Goal: Task Accomplishment & Management: Use online tool/utility

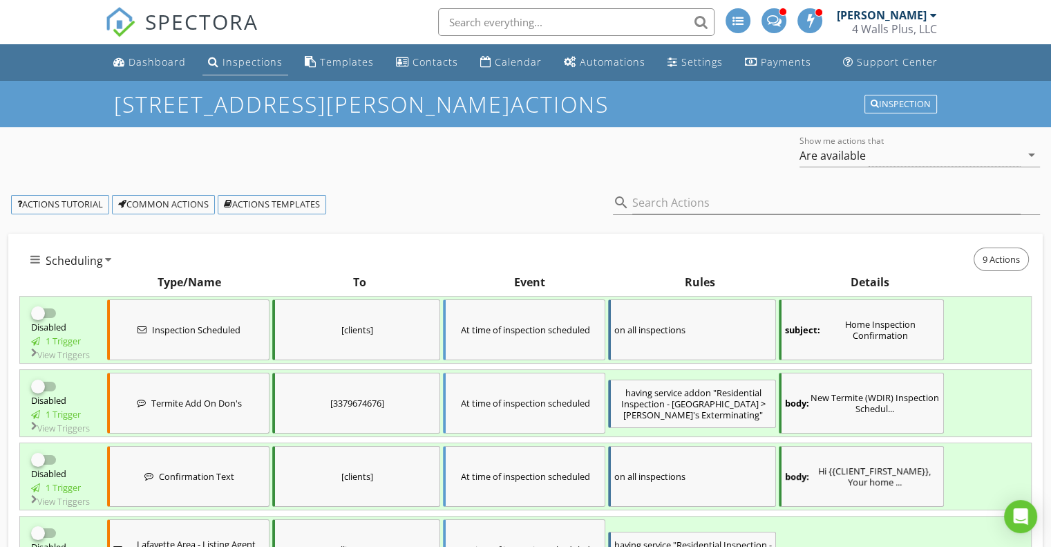
click at [235, 58] on div "Inspections" at bounding box center [252, 61] width 60 height 13
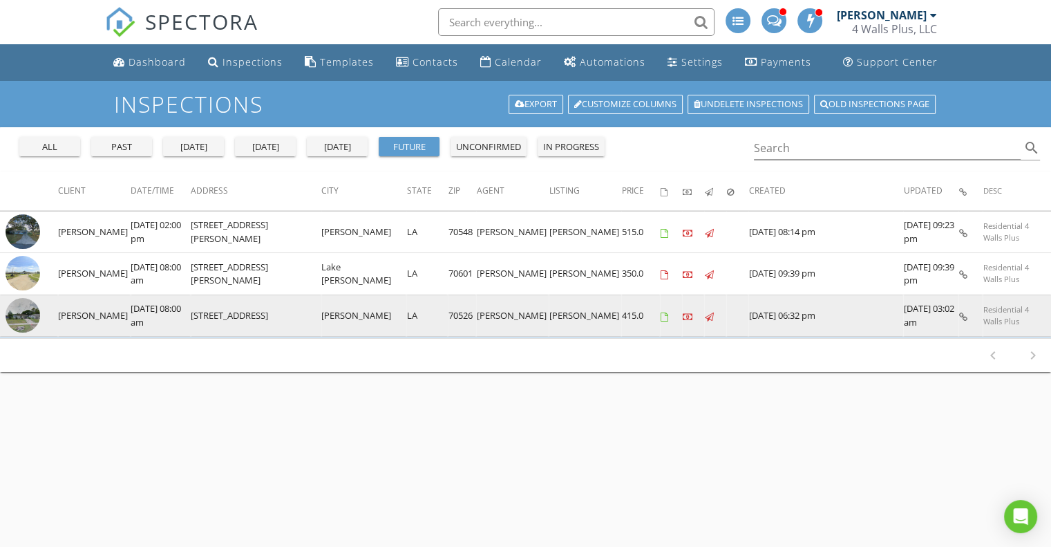
click at [23, 312] on img at bounding box center [23, 315] width 35 height 35
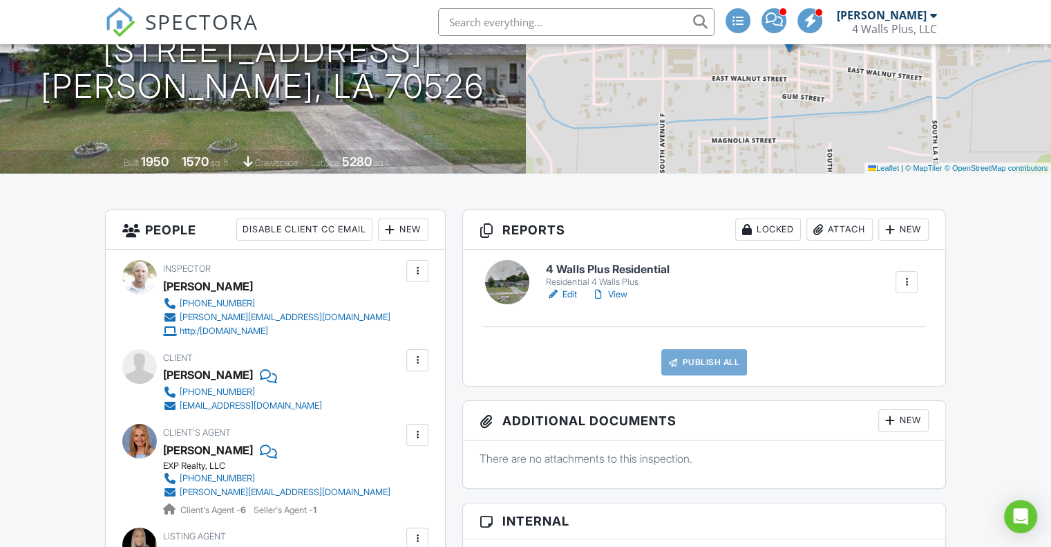
scroll to position [207, 0]
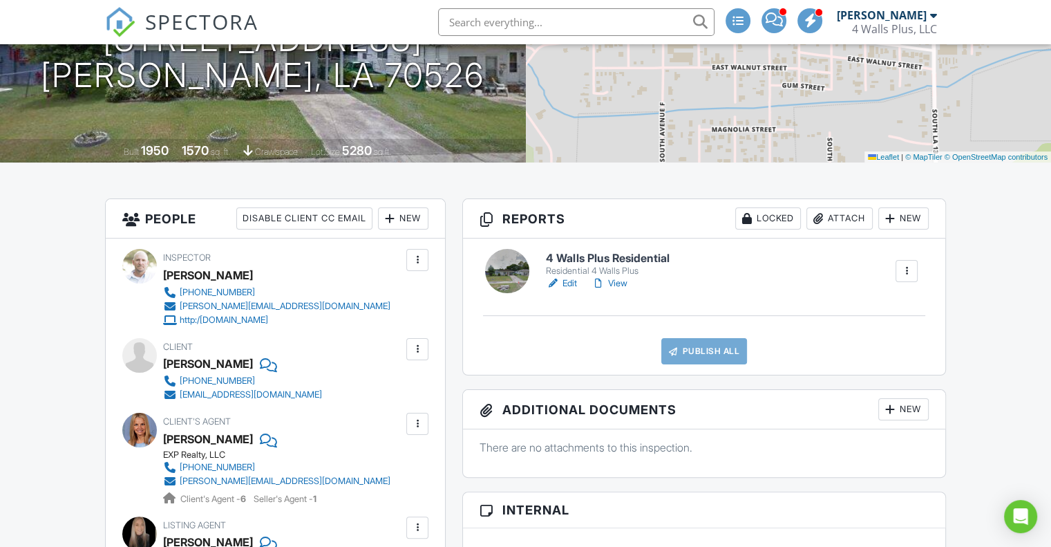
click at [907, 276] on div at bounding box center [907, 271] width 14 height 14
click at [564, 282] on link "Edit" at bounding box center [561, 283] width 31 height 14
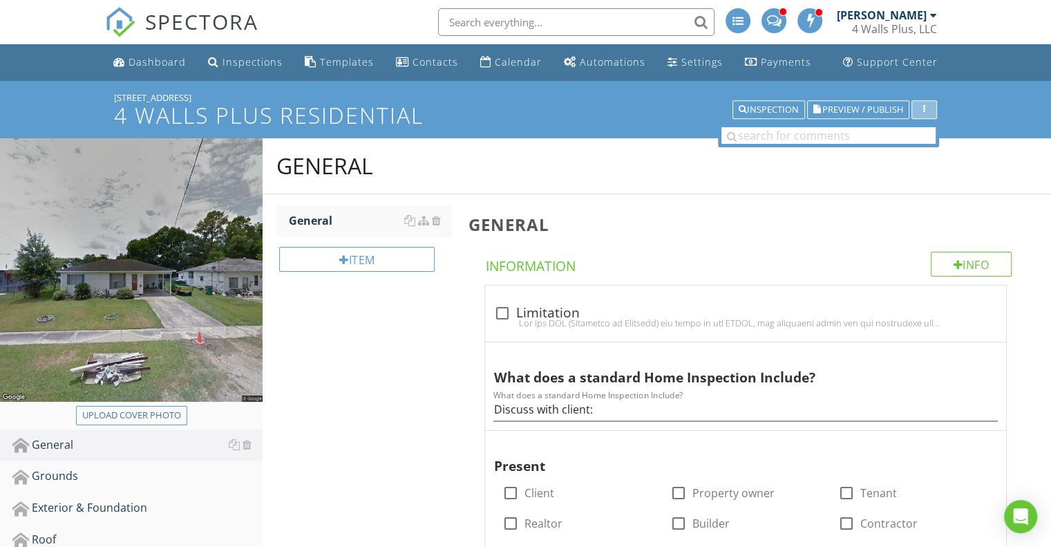
click at [927, 107] on div "button" at bounding box center [924, 110] width 13 height 10
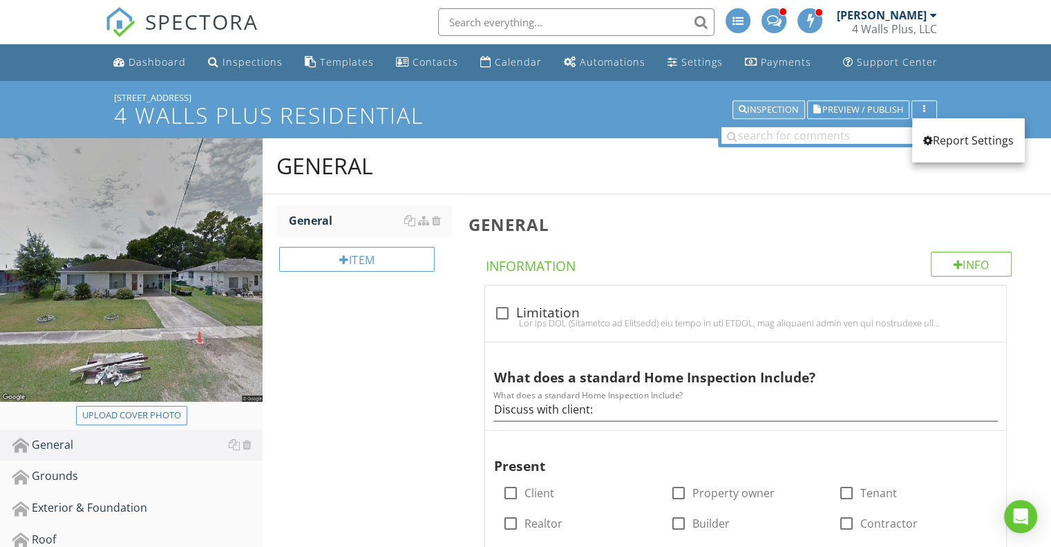
click at [752, 106] on div "Inspection" at bounding box center [769, 110] width 60 height 10
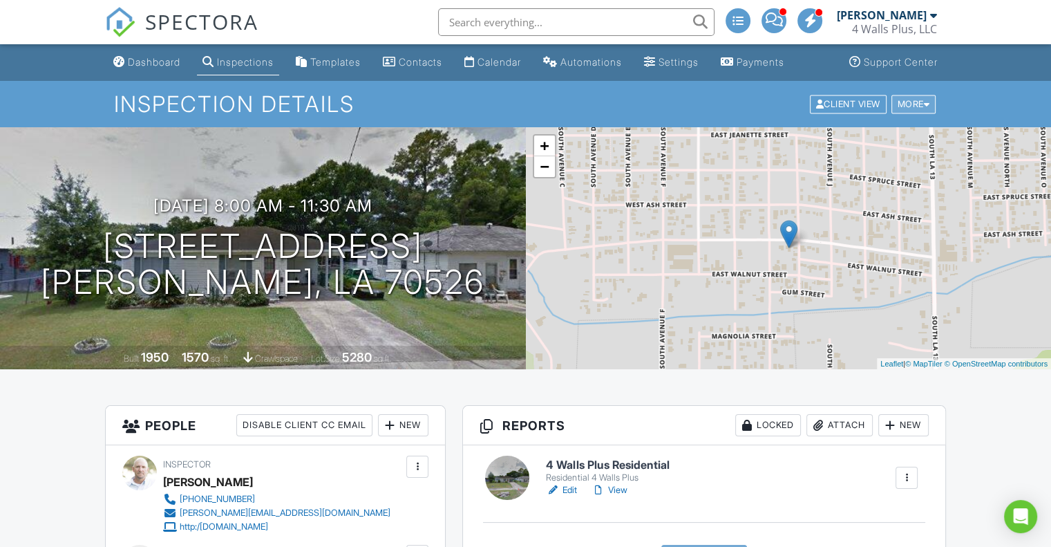
click at [921, 103] on div "More" at bounding box center [913, 104] width 45 height 19
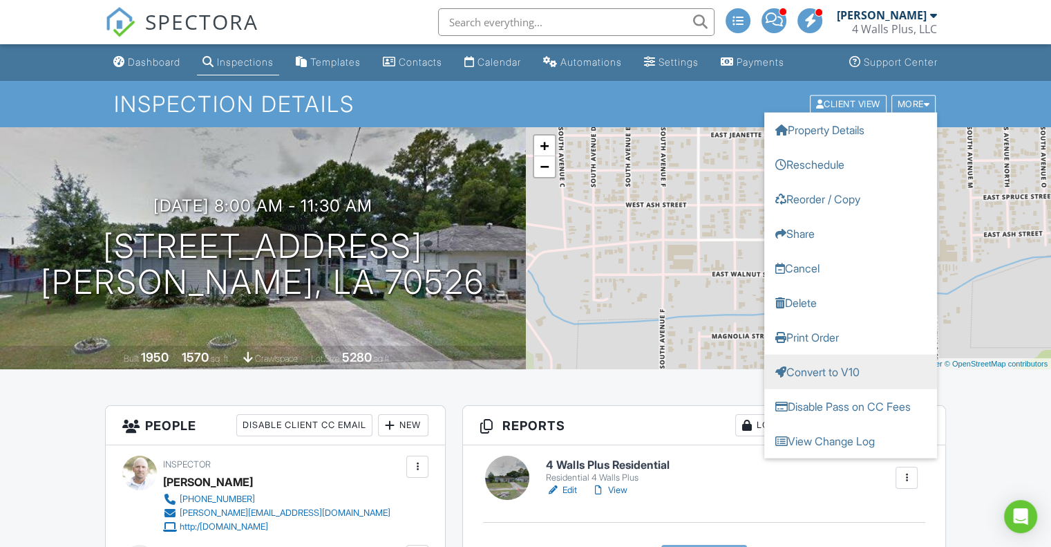
click at [842, 371] on link "Convert to V10" at bounding box center [850, 371] width 173 height 35
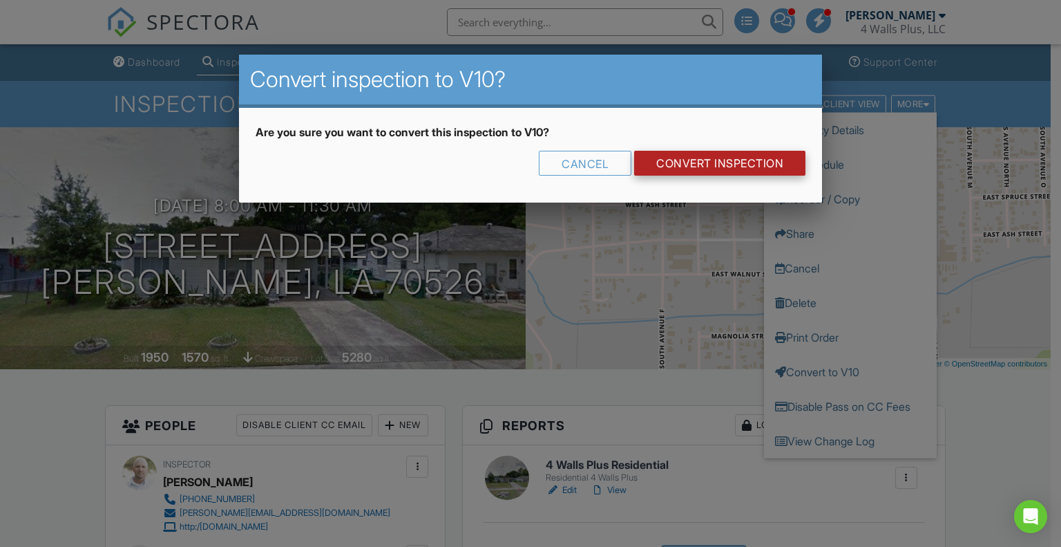
click at [706, 166] on link "CONVERT INSPECTION" at bounding box center [719, 163] width 171 height 25
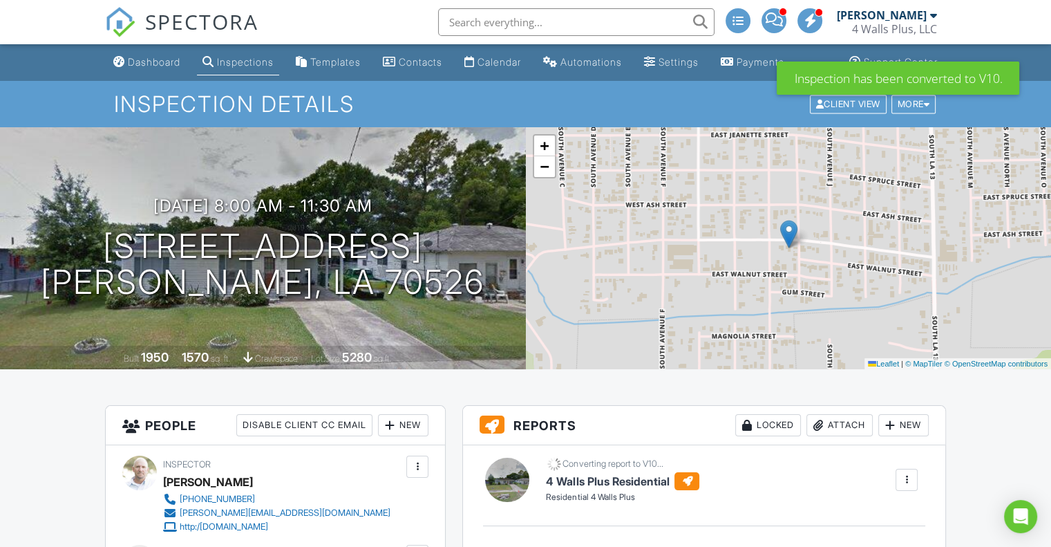
click at [261, 61] on div "Inspections" at bounding box center [245, 62] width 57 height 12
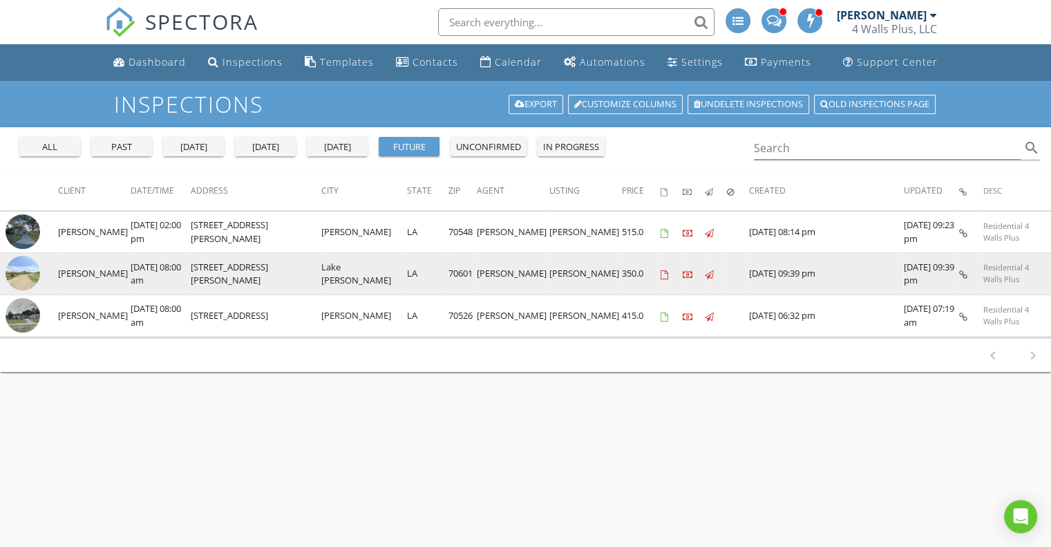
click at [25, 274] on img at bounding box center [23, 273] width 35 height 35
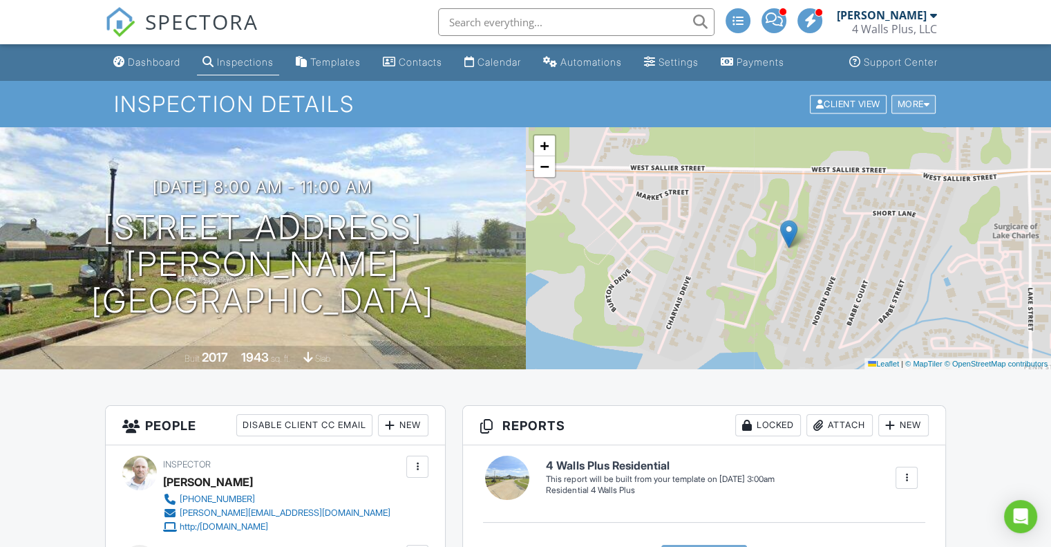
click at [918, 102] on div "More" at bounding box center [913, 104] width 45 height 19
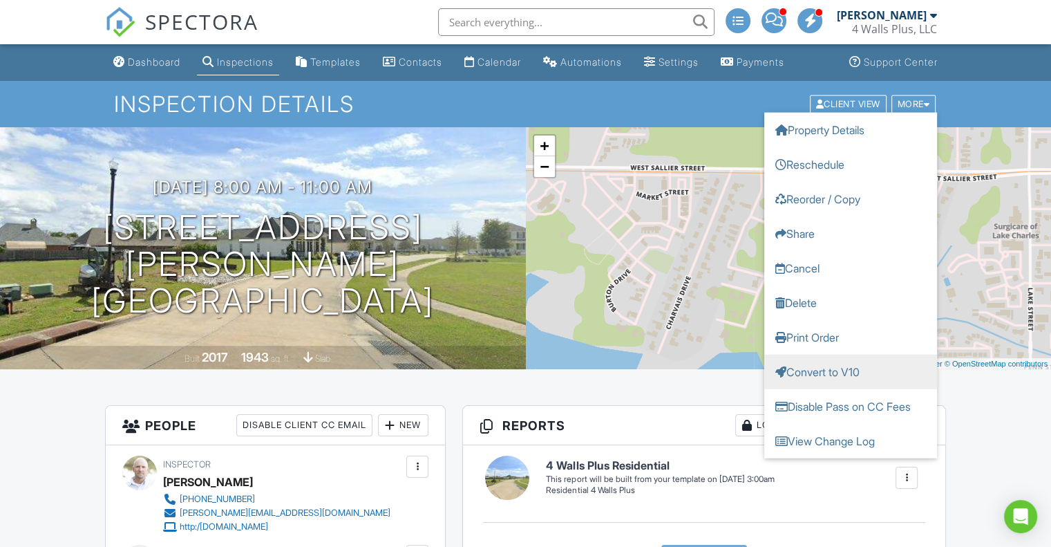
click at [815, 367] on link "Convert to V10" at bounding box center [850, 371] width 173 height 35
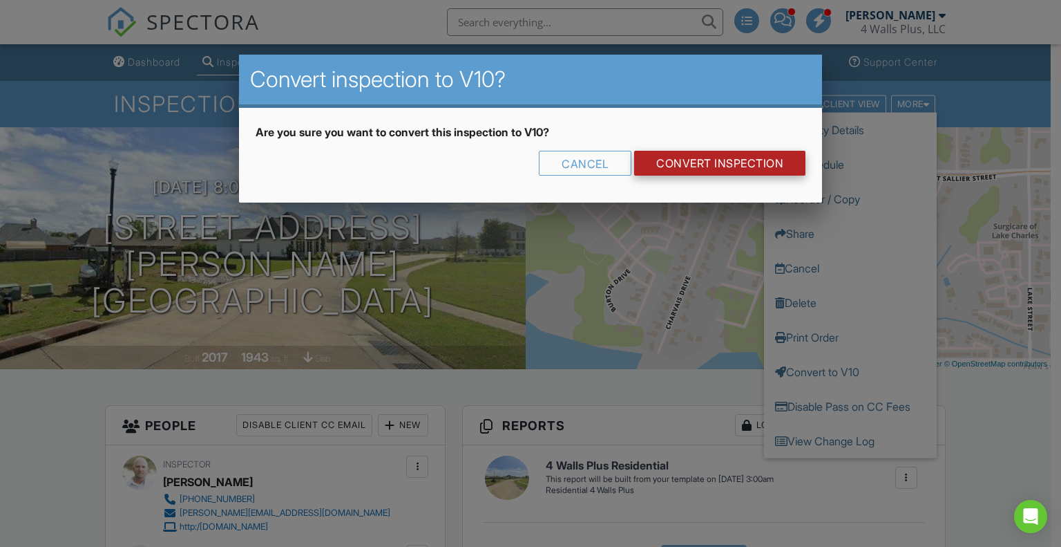
click at [748, 168] on link "CONVERT INSPECTION" at bounding box center [719, 163] width 171 height 25
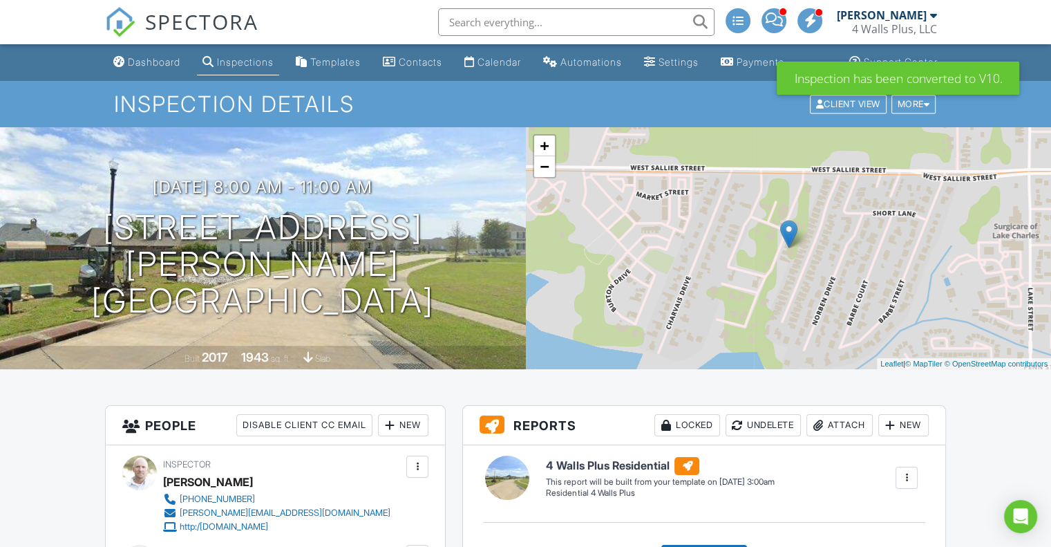
click at [257, 59] on div "Inspections" at bounding box center [245, 62] width 57 height 12
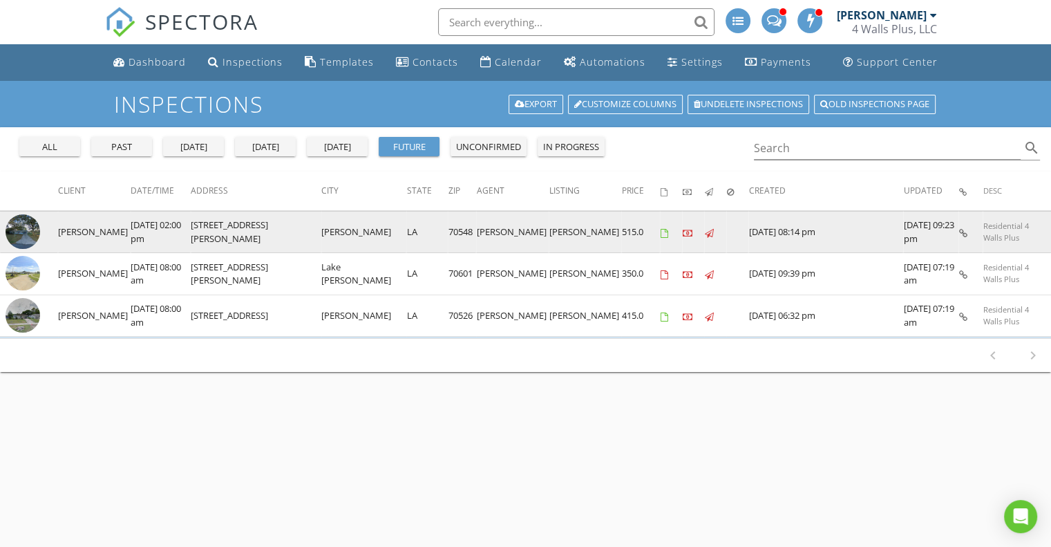
click at [16, 227] on img at bounding box center [23, 231] width 35 height 35
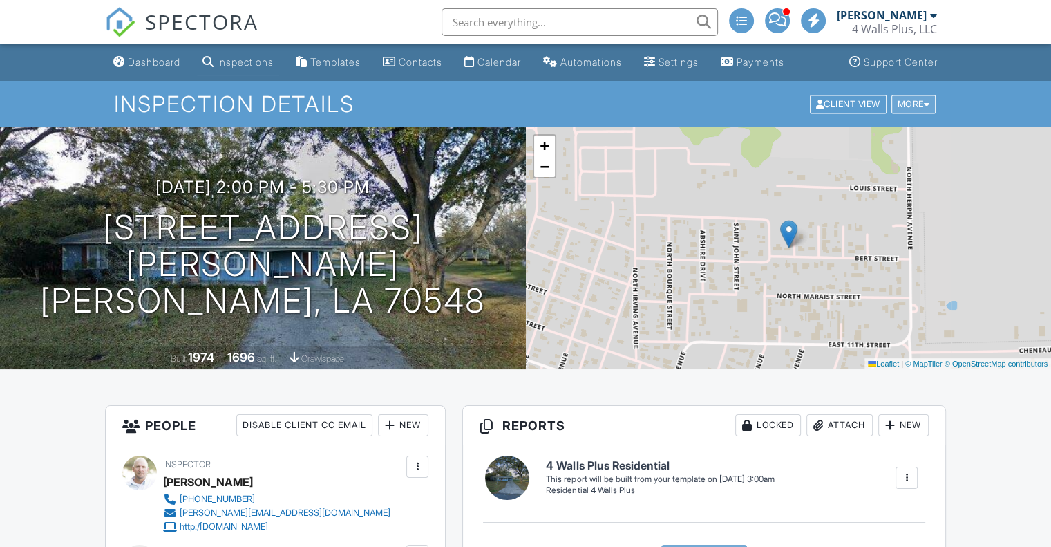
click at [913, 106] on div "More" at bounding box center [913, 104] width 45 height 19
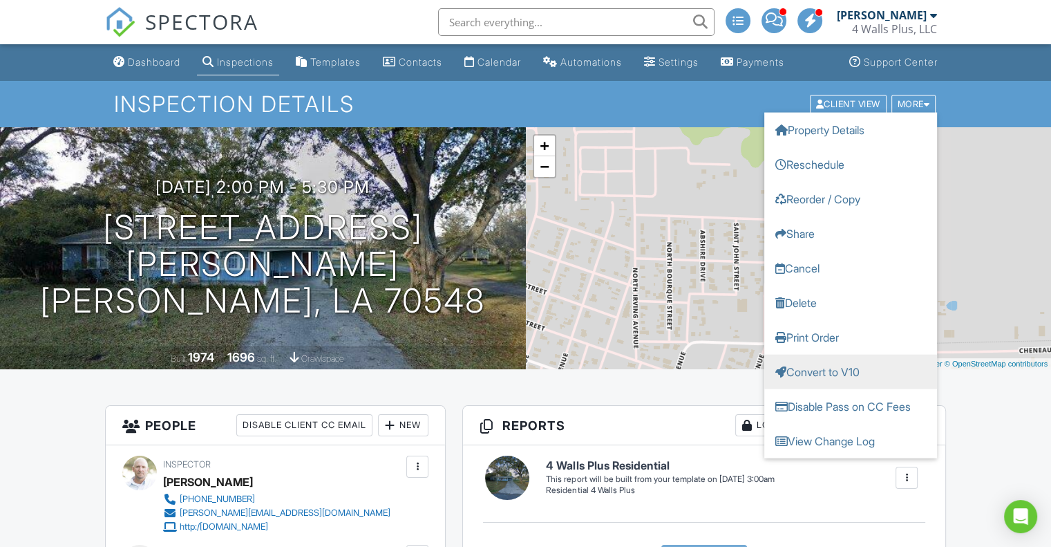
click at [812, 366] on link "Convert to V10" at bounding box center [850, 371] width 173 height 35
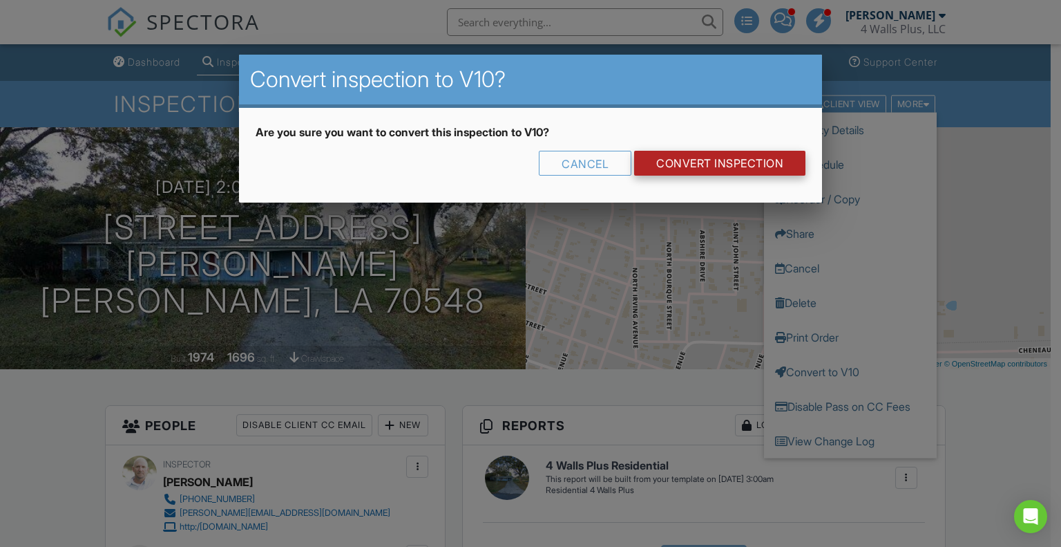
click at [749, 161] on link "CONVERT INSPECTION" at bounding box center [719, 163] width 171 height 25
